Goal: Find contact information: Find contact information

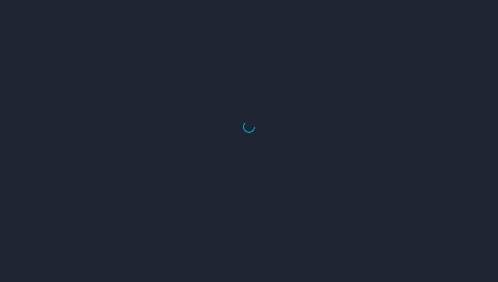
select select "US"
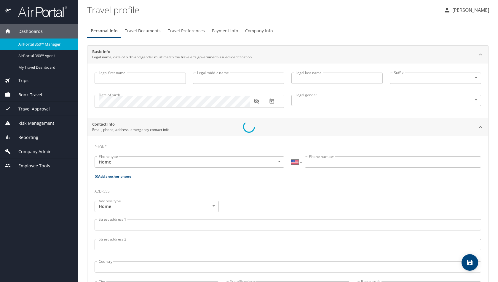
type input "Luke"
type input "Crismon"
type input "Beachley"
type input "Undisclosed"
type input "Teri"
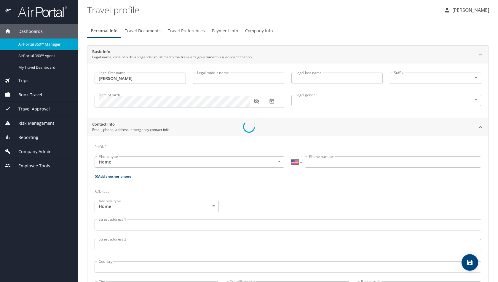
type input "Beachley"
type input "(801) 717-7714"
select select "US"
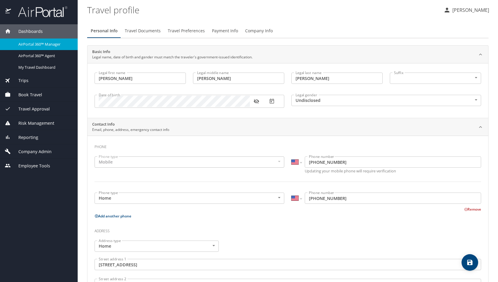
click at [47, 43] on span "AirPortal 360™ Manager" at bounding box center [44, 45] width 52 height 6
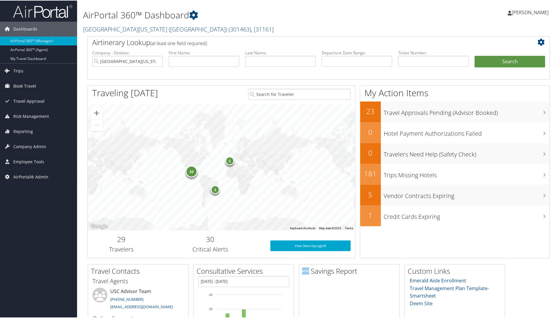
click at [103, 27] on link "[GEOGRAPHIC_DATA][US_STATE] ([GEOGRAPHIC_DATA]) ( 301463 ) , [ 31161 ]" at bounding box center [178, 29] width 191 height 8
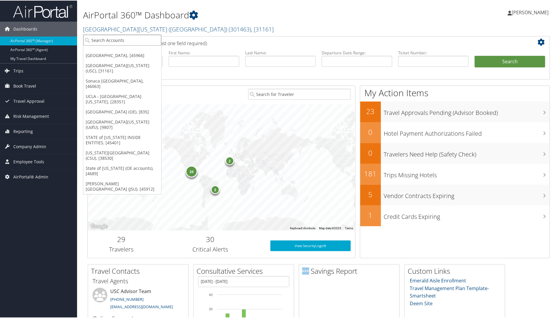
click at [99, 39] on input "search" at bounding box center [122, 39] width 78 height 11
type input "sonaca"
click at [98, 52] on div "Sonaca North America (302096), [46063]" at bounding box center [134, 50] width 109 height 5
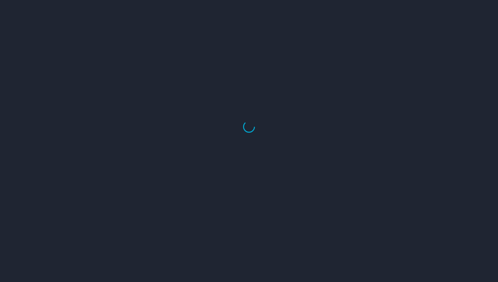
drag, startPoint x: 0, startPoint y: 0, endPoint x: 254, endPoint y: 5, distance: 254.5
click at [227, 5] on div at bounding box center [249, 127] width 498 height 310
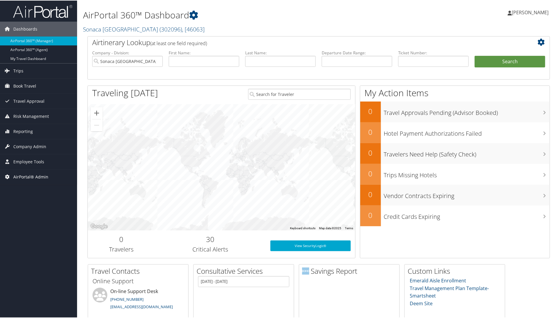
click at [23, 173] on span "AirPortal® Admin" at bounding box center [30, 176] width 35 height 15
click at [30, 150] on span "Company Admin" at bounding box center [29, 145] width 33 height 15
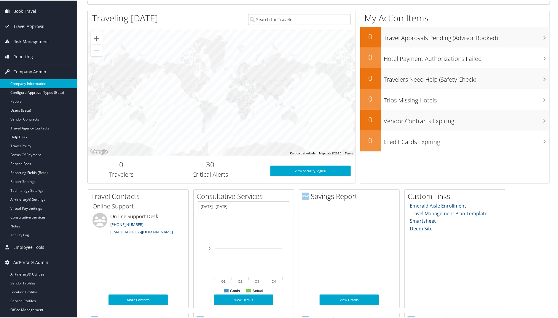
scroll to position [76, 0]
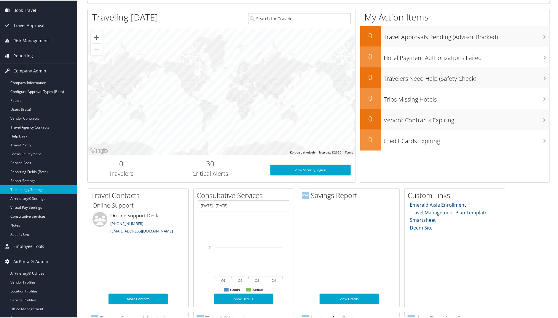
click at [28, 186] on link "Technology Settings" at bounding box center [38, 188] width 77 height 9
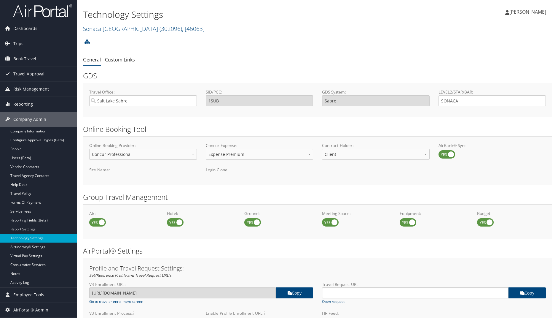
select select "4"
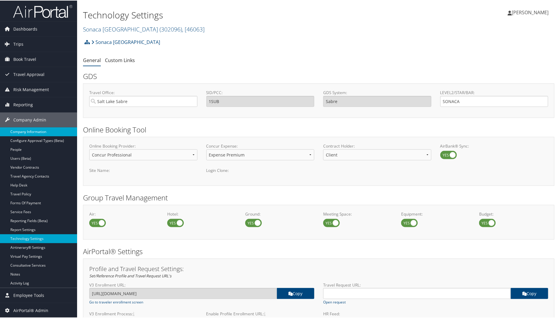
click at [39, 133] on link "Company Information" at bounding box center [38, 131] width 77 height 9
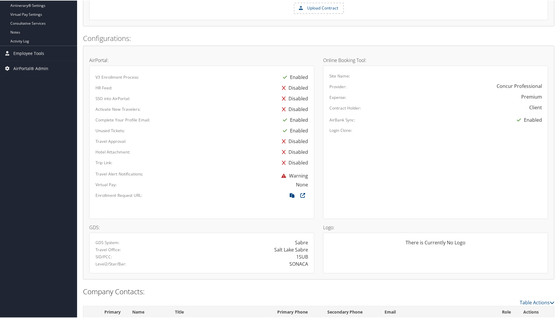
scroll to position [267, 0]
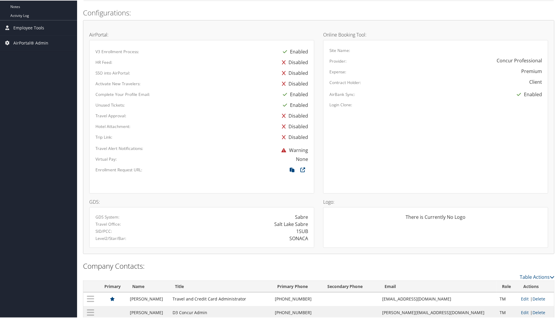
click at [434, 222] on div "There is Currently No Logo" at bounding box center [435, 219] width 213 height 12
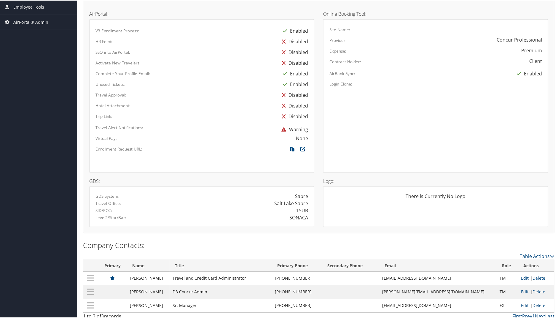
scroll to position [291, 0]
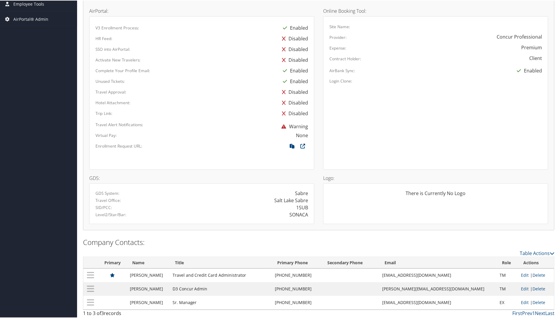
click at [376, 199] on div "There is Currently No Logo" at bounding box center [435, 195] width 213 height 12
click at [238, 201] on div "Salt Lake Sabre" at bounding box center [257, 199] width 111 height 7
click at [386, 208] on div "There is Currently No Logo" at bounding box center [435, 203] width 225 height 41
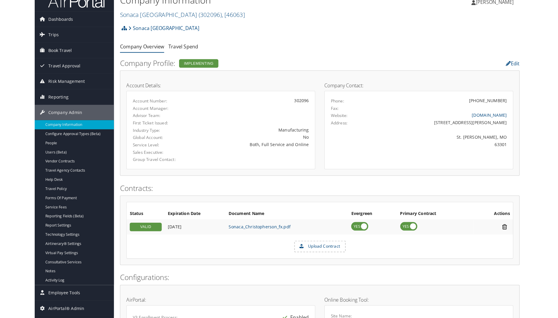
scroll to position [0, 0]
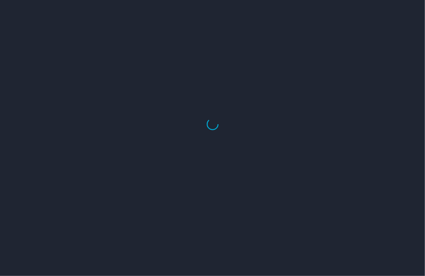
select select "US"
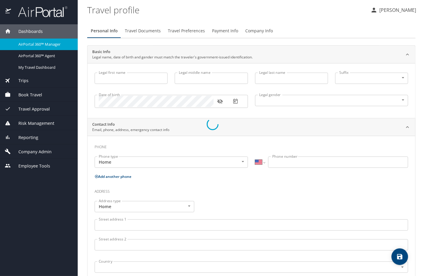
type input "[PERSON_NAME]"
type input "Undisclosed"
type input "[PERSON_NAME]"
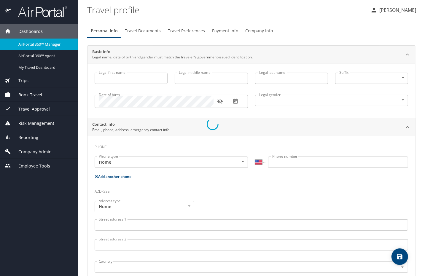
type input "[PERSON_NAME]"
type input "[PHONE_NUMBER]"
select select "US"
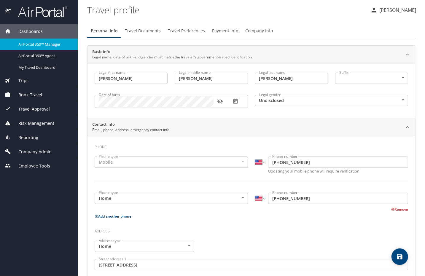
click at [38, 44] on span "AirPortal 360™ Manager" at bounding box center [44, 45] width 52 height 6
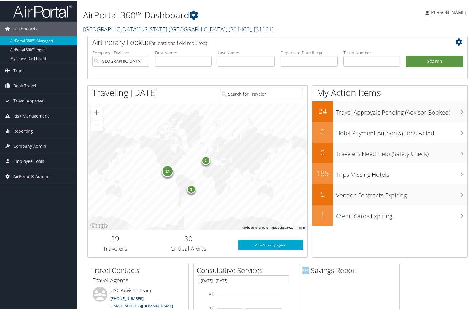
click at [95, 28] on link "University of Southern California (USC) ( 301463 ) , [ 31161 ]" at bounding box center [178, 29] width 191 height 8
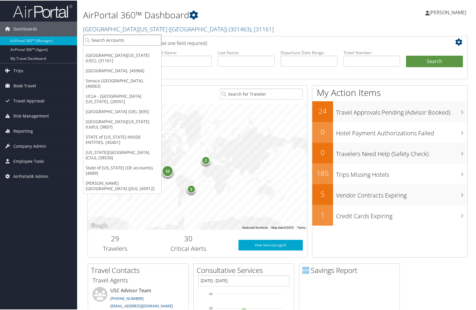
click at [103, 42] on input "search" at bounding box center [122, 39] width 78 height 11
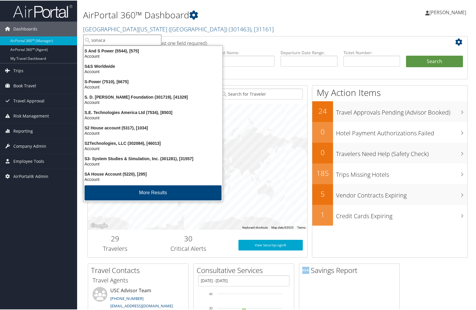
type input "sonaca"
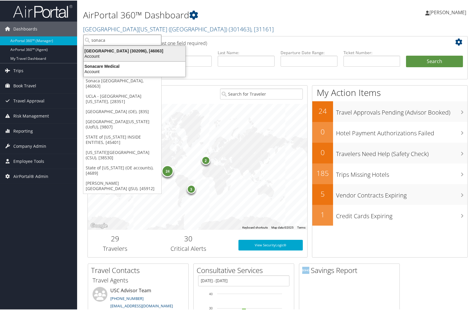
click at [104, 50] on div "Sonaca North America (302096), [46063]" at bounding box center [134, 50] width 109 height 5
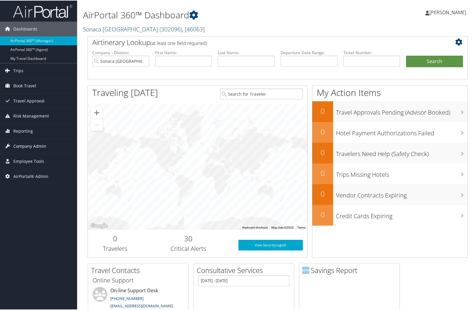
click at [31, 144] on span "Company Admin" at bounding box center [29, 145] width 33 height 15
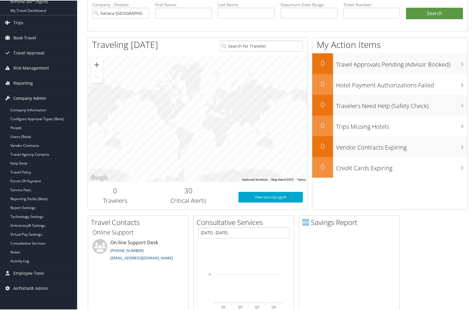
scroll to position [48, 0]
click at [29, 152] on link "Travel Agency Contacts" at bounding box center [38, 153] width 77 height 9
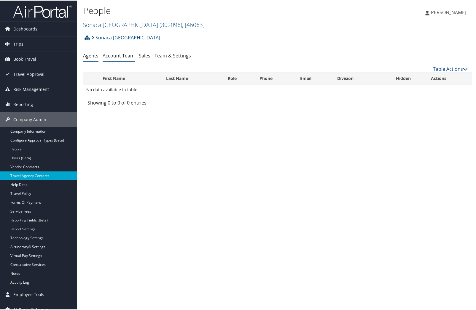
click at [113, 55] on link "Account Team" at bounding box center [119, 55] width 32 height 7
